Goal: Information Seeking & Learning: Find specific fact

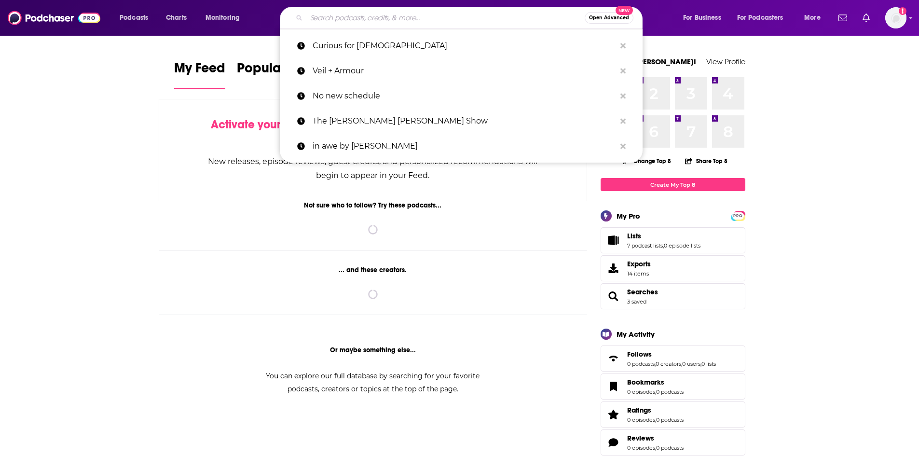
click at [330, 12] on input "Search podcasts, credits, & more..." at bounding box center [445, 17] width 278 height 15
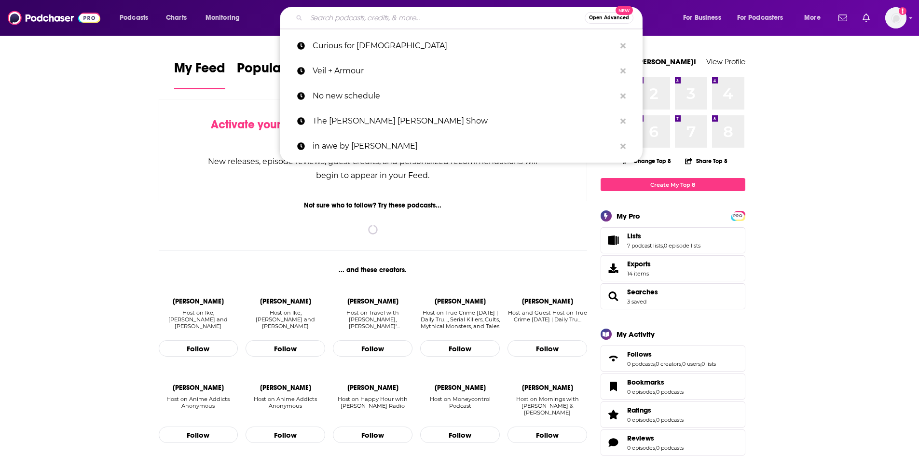
paste input "Grow and Be Fruitful with [PERSON_NAME]"
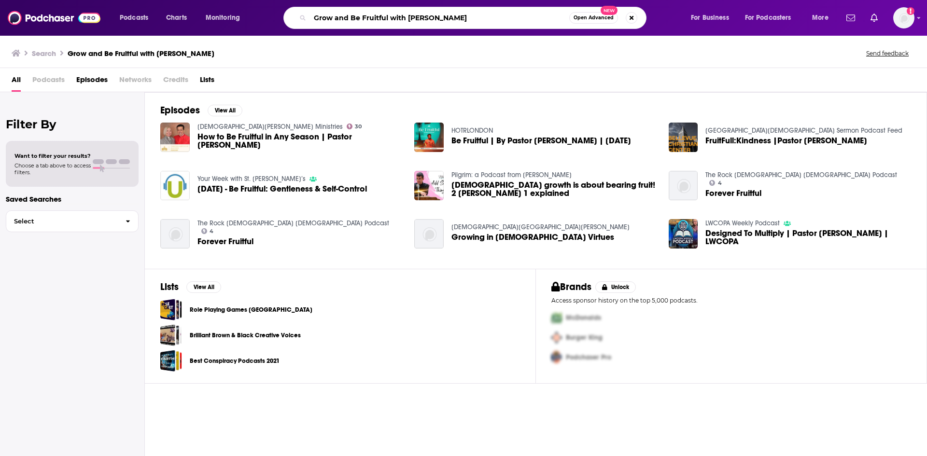
drag, startPoint x: 390, startPoint y: 19, endPoint x: 464, endPoint y: 10, distance: 73.9
click at [463, 10] on div "Grow and Be Fruitful with [PERSON_NAME] Open Advanced New" at bounding box center [464, 18] width 363 height 22
type input "Grow and Be Fruitful"
